Goal: Task Accomplishment & Management: Manage account settings

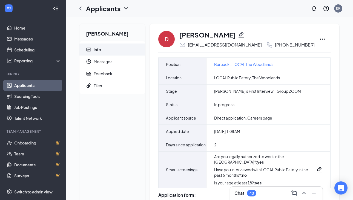
click at [319, 38] on icon "Ellipses" at bounding box center [322, 39] width 7 height 7
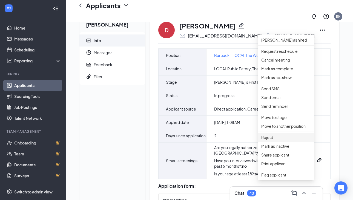
scroll to position [48, 0]
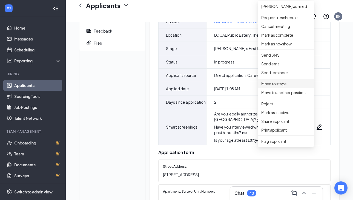
click at [278, 87] on p "Move to stage" at bounding box center [285, 84] width 49 height 6
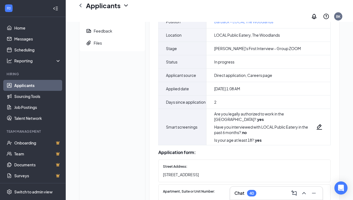
type input "SPANISH First Interview - GROUP ZOOM (next stage)"
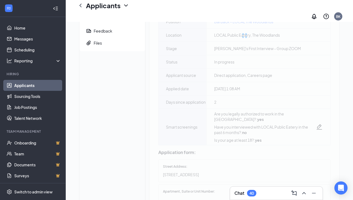
type input "[DATE]"
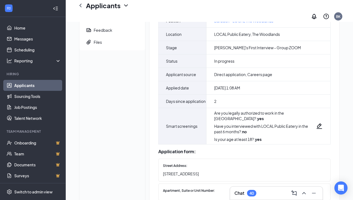
type input "First Interview - Onsite"
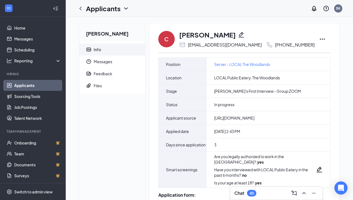
click at [319, 40] on icon "Ellipses" at bounding box center [322, 39] width 7 height 7
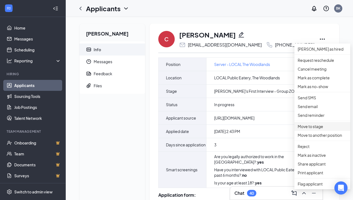
click at [313, 129] on p "Move to stage" at bounding box center [321, 126] width 49 height 6
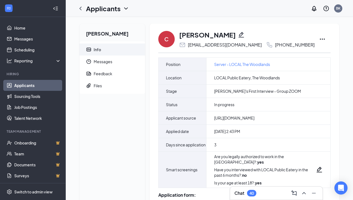
type input "NO SHOW"
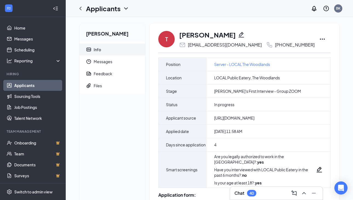
click at [319, 39] on icon "Ellipses" at bounding box center [322, 39] width 7 height 7
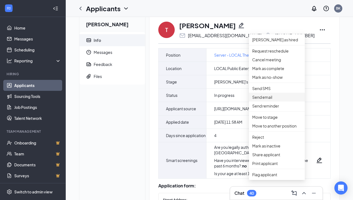
scroll to position [11, 0]
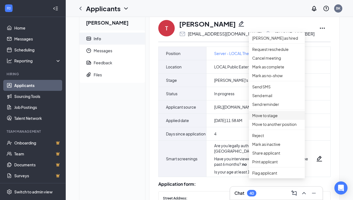
click at [267, 118] on p "Move to stage" at bounding box center [276, 115] width 49 height 6
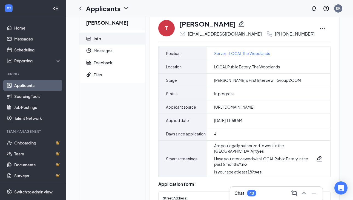
type input "NO SHOW"
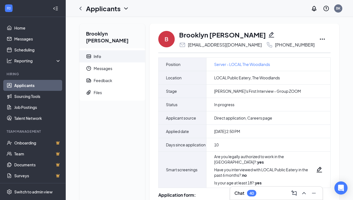
click at [319, 37] on icon "Ellipses" at bounding box center [322, 39] width 7 height 7
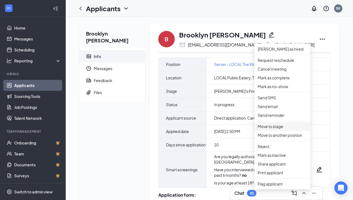
click at [272, 129] on p "Move to stage" at bounding box center [281, 126] width 49 height 6
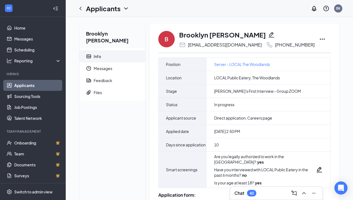
type input "NO SHOW"
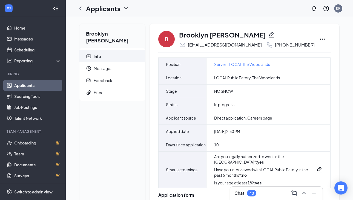
click at [260, 186] on div "Chat 40" at bounding box center [276, 193] width 93 height 14
click at [258, 190] on div "Chat 40" at bounding box center [276, 193] width 84 height 9
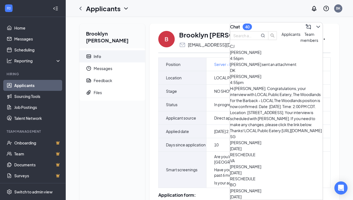
click at [261, 55] on span "Coverson Jefferson" at bounding box center [245, 52] width 31 height 5
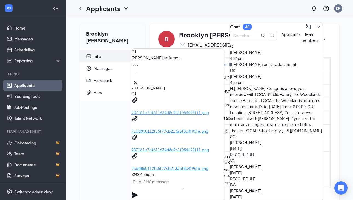
click at [177, 115] on p "207161e7bf611634d8c941f054499f11.png" at bounding box center [177, 112] width 92 height 6
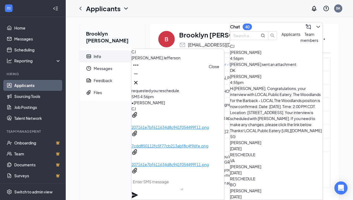
click at [139, 81] on icon "Cross" at bounding box center [135, 82] width 7 height 7
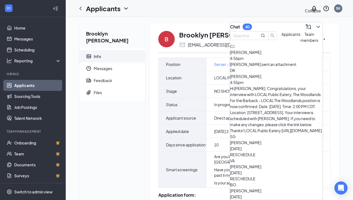
click at [315, 24] on icon "ChevronDown" at bounding box center [318, 27] width 7 height 7
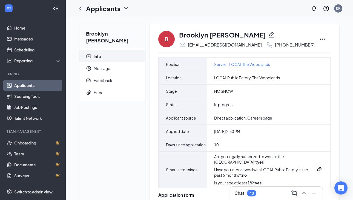
click at [319, 39] on icon "Ellipses" at bounding box center [322, 39] width 7 height 7
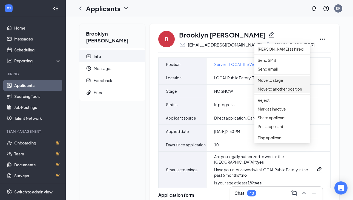
scroll to position [0, 0]
click at [280, 83] on p "Move to stage" at bounding box center [281, 80] width 49 height 6
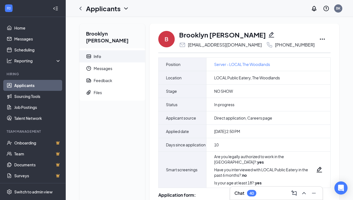
type input "Second Interview - Onsite (next stage)"
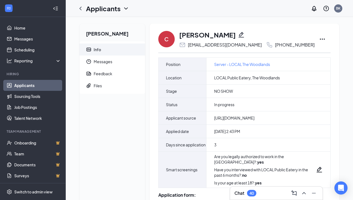
click at [319, 39] on icon "Ellipses" at bounding box center [322, 39] width 7 height 7
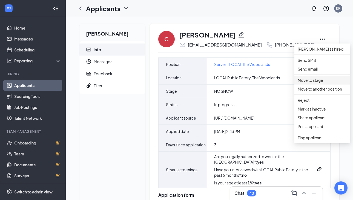
click at [314, 83] on p "Move to stage" at bounding box center [321, 80] width 49 height 6
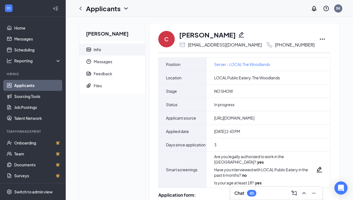
type input "[PERSON_NAME]'s First Interview - Group ZOOM"
